Goal: Information Seeking & Learning: Learn about a topic

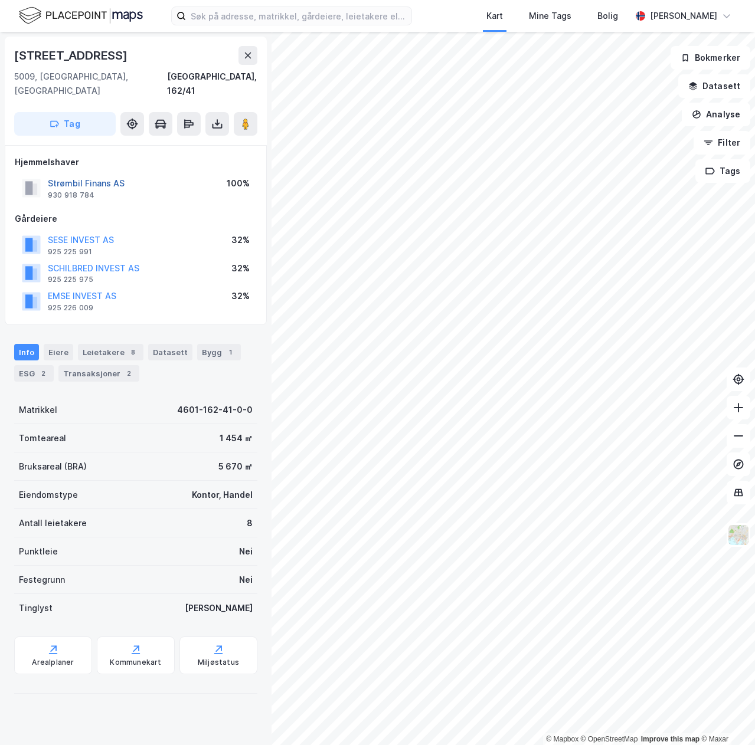
click at [0, 0] on button "Strømbil Finans AS" at bounding box center [0, 0] width 0 height 0
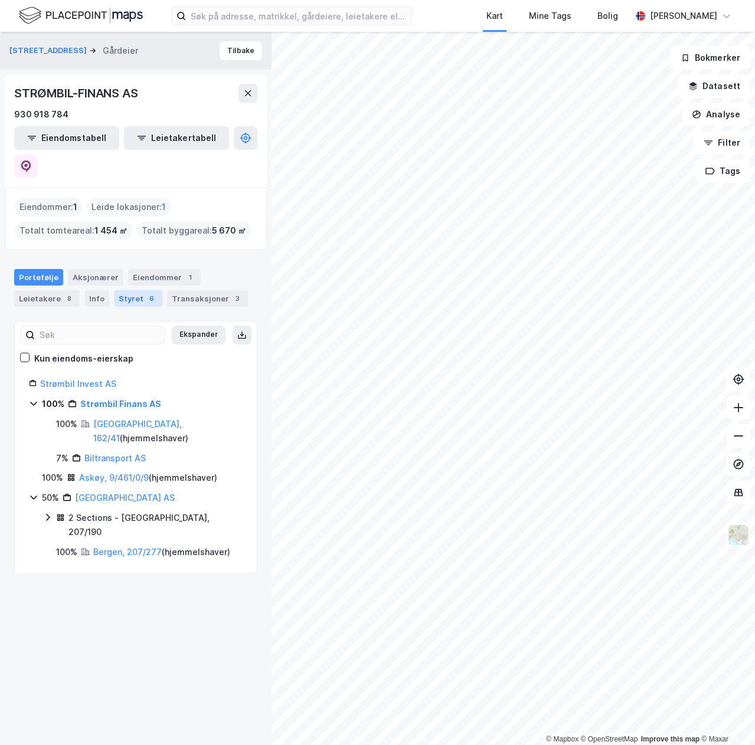
click at [117, 290] on div "Styret 6" at bounding box center [138, 298] width 48 height 17
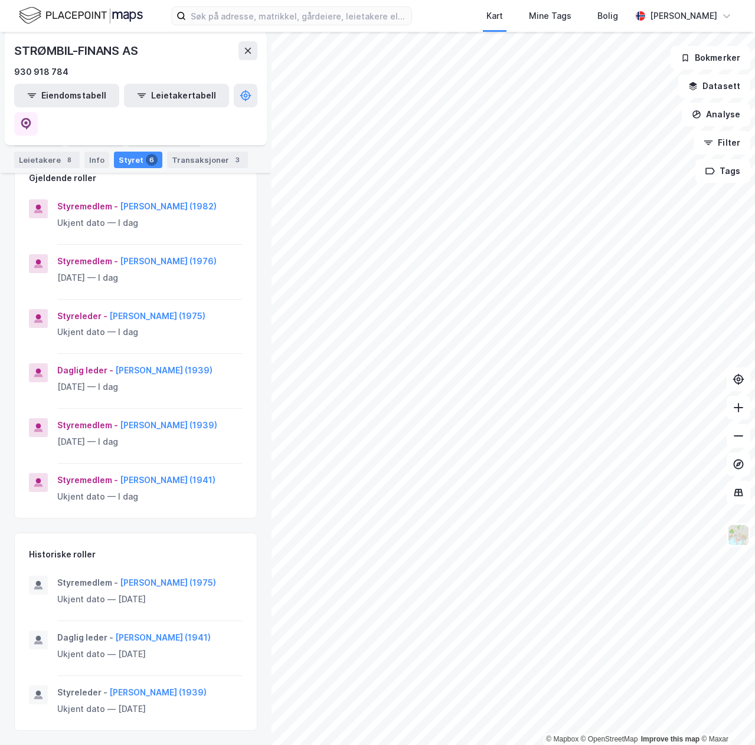
scroll to position [205, 0]
